Goal: Task Accomplishment & Management: Complete application form

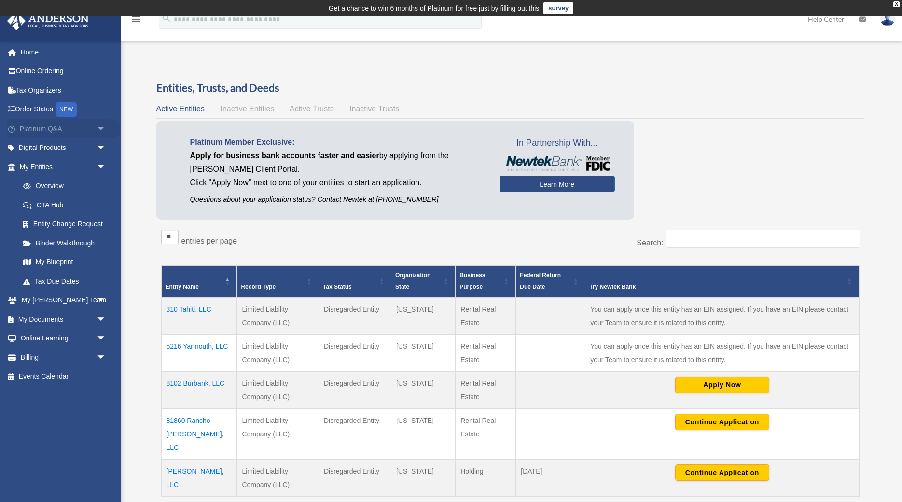
click at [101, 126] on span "arrow_drop_down" at bounding box center [106, 129] width 19 height 20
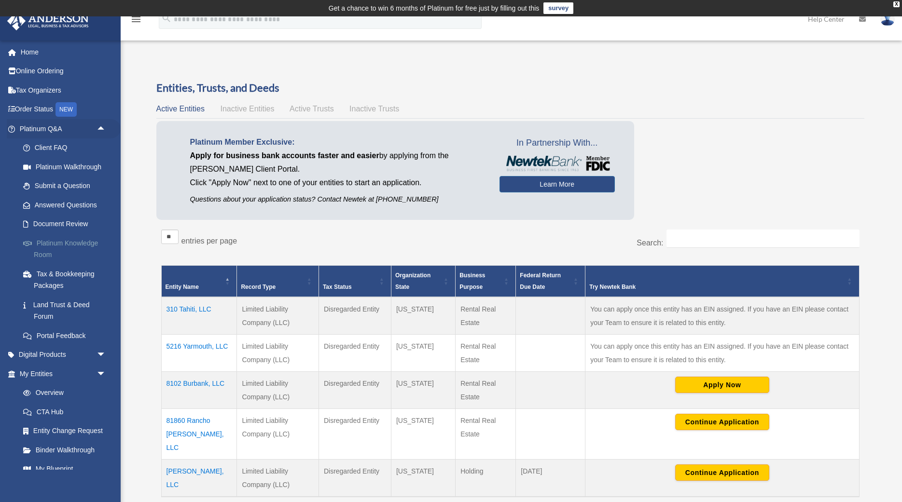
click at [73, 242] on link "Platinum Knowledge Room" at bounding box center [67, 249] width 107 height 31
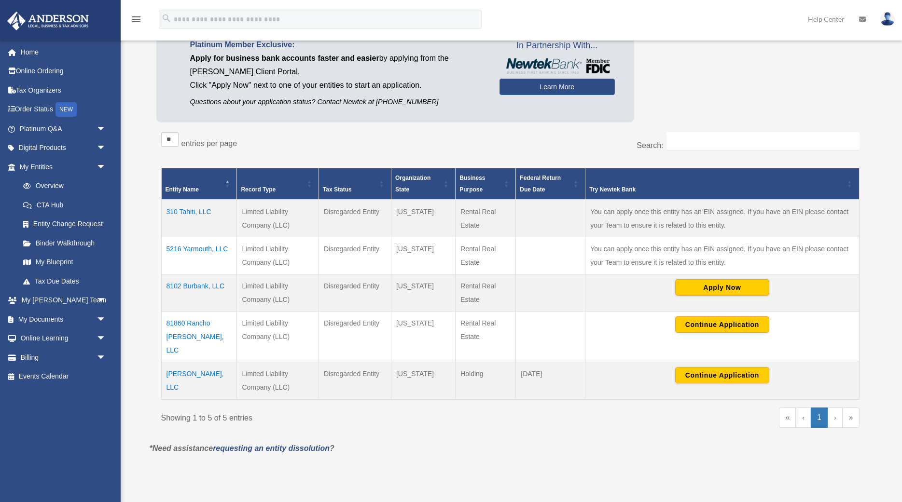
scroll to position [98, 0]
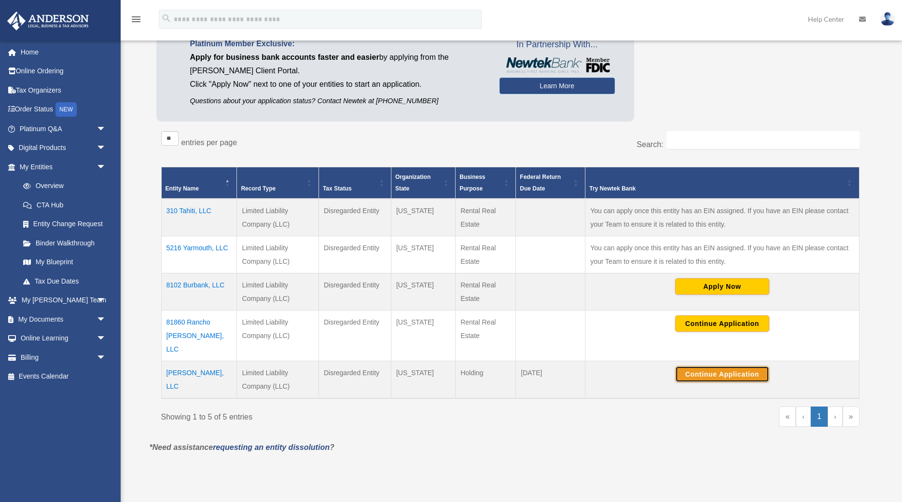
click at [727, 366] on button "Continue Application" at bounding box center [722, 374] width 94 height 16
click at [723, 366] on button "Continue Application" at bounding box center [722, 374] width 94 height 16
click at [706, 366] on button "Continue Application" at bounding box center [722, 374] width 94 height 16
